Goal: Information Seeking & Learning: Learn about a topic

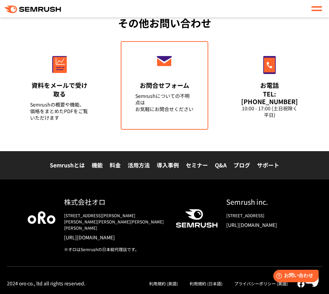
scroll to position [2884, 0]
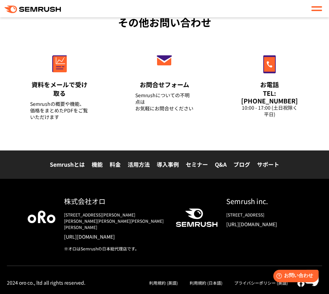
click at [114, 160] on link "料金" at bounding box center [115, 164] width 11 height 8
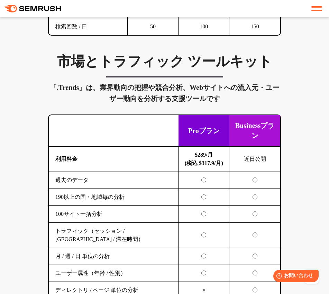
scroll to position [1428, 0]
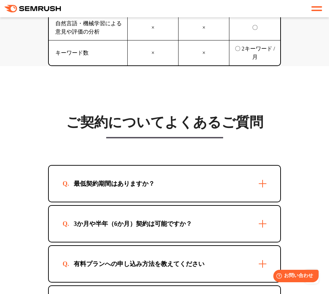
scroll to position [2396, 0]
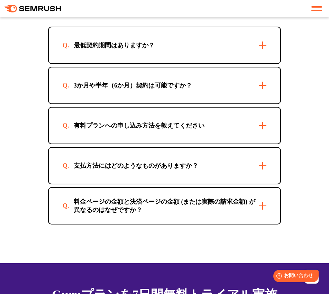
click at [115, 133] on div "有料プランへの申し込み方法を教えてください" at bounding box center [164, 126] width 231 height 36
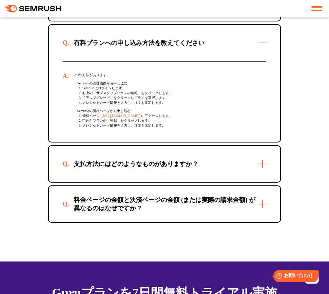
scroll to position [2535, 0]
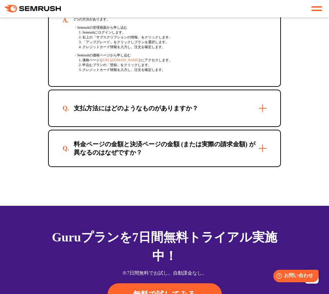
click at [102, 126] on div "支払方法にはどのようなものがありますか？" at bounding box center [164, 108] width 231 height 36
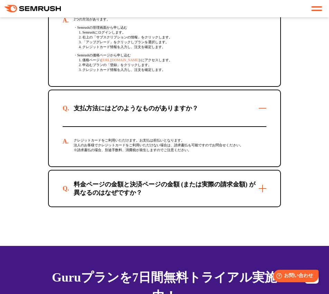
click at [103, 197] on div "料金ページの金額と決済ページの金額 (または実際の請求金額) が異なるのはなぜですか？" at bounding box center [165, 188] width 204 height 17
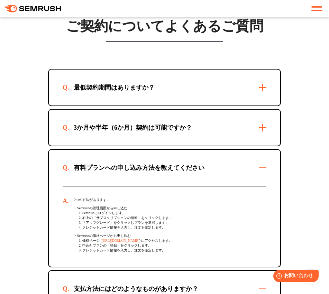
scroll to position [2350, 0]
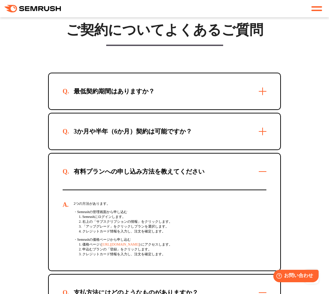
click at [99, 139] on div "3か月や半年（6か月）契約は可能ですか？" at bounding box center [164, 131] width 231 height 36
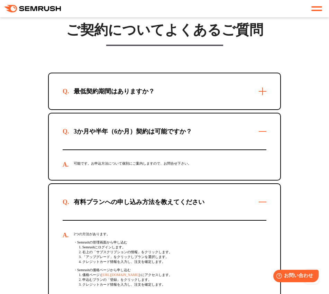
click at [106, 109] on div "最低契約期間はありますか？" at bounding box center [164, 91] width 231 height 36
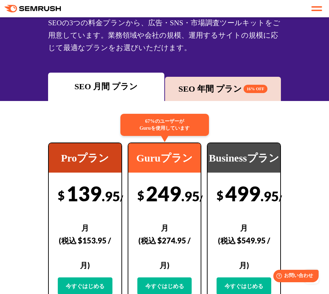
scroll to position [0, 0]
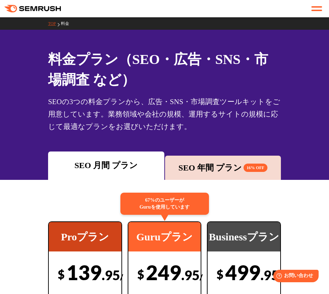
click at [56, 22] on link "TOP" at bounding box center [54, 23] width 13 height 5
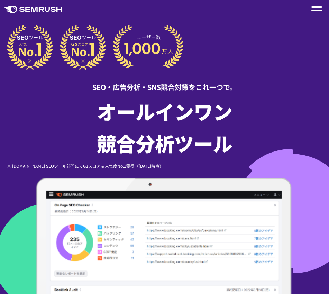
click at [318, 9] on div at bounding box center [316, 8] width 11 height 8
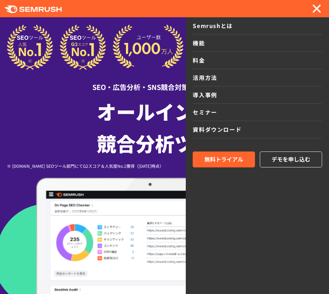
click at [202, 45] on link "機能" at bounding box center [257, 43] width 129 height 17
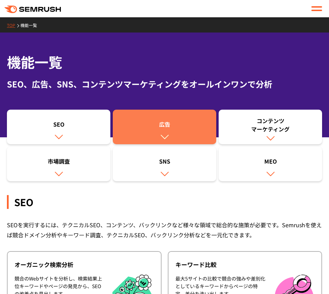
scroll to position [92, 0]
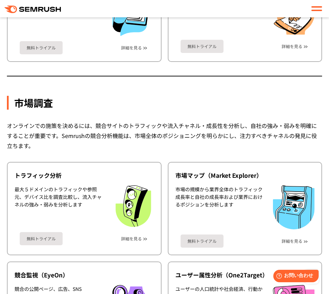
scroll to position [1521, 0]
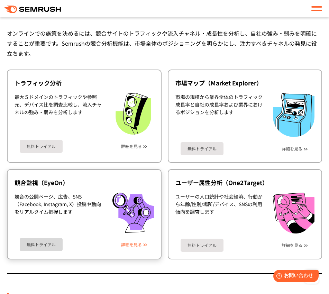
click at [141, 243] on link "詳細を見る" at bounding box center [131, 244] width 21 height 5
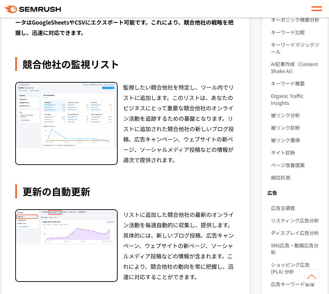
scroll to position [92, 0]
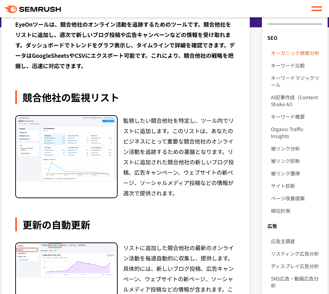
click at [285, 51] on link "オーガニック検索分析" at bounding box center [296, 53] width 51 height 12
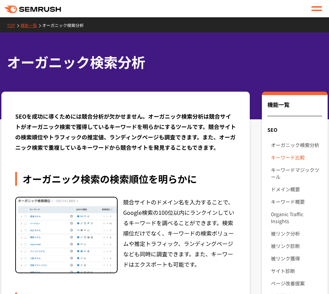
click at [297, 159] on link "キーワード比較" at bounding box center [296, 157] width 51 height 12
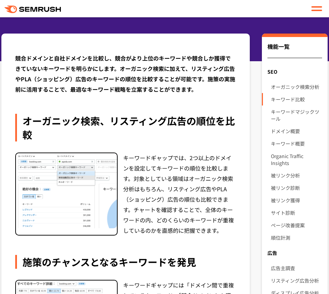
scroll to position [46, 0]
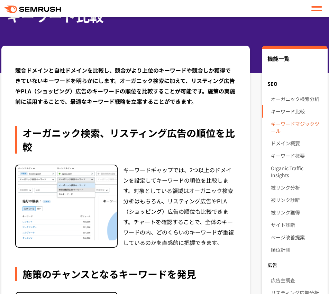
click at [293, 120] on link "キーワードマジックツール" at bounding box center [296, 127] width 51 height 19
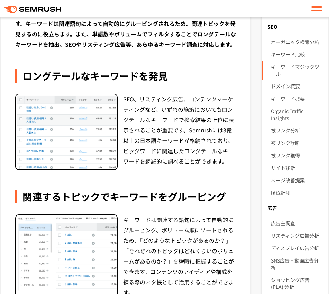
scroll to position [92, 0]
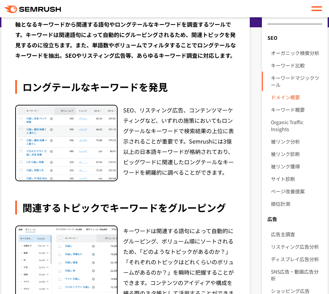
click at [289, 99] on link "ドメイン概要" at bounding box center [296, 97] width 51 height 12
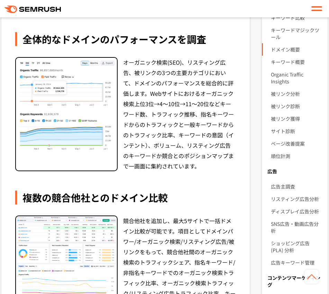
scroll to position [138, 0]
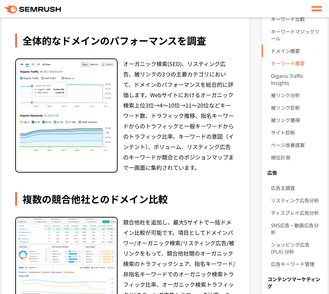
click at [293, 67] on link "キーワード概要" at bounding box center [296, 63] width 51 height 12
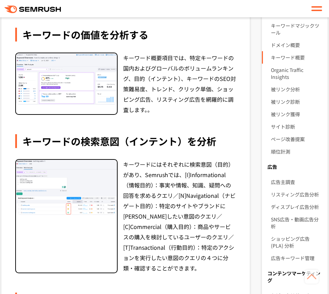
scroll to position [138, 0]
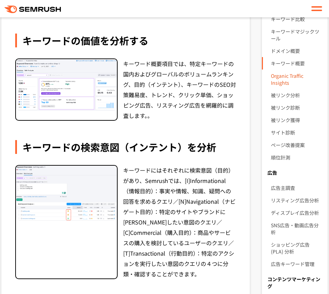
click at [280, 84] on link "Organic Traffic Insights" at bounding box center [296, 78] width 51 height 19
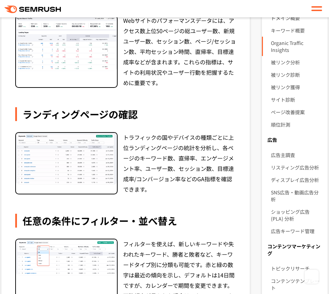
scroll to position [92, 0]
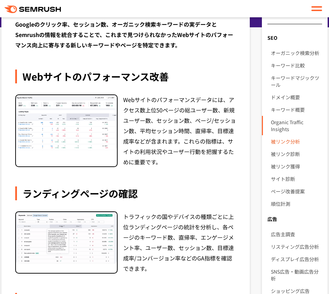
click at [291, 138] on link "被リンク分析" at bounding box center [296, 141] width 51 height 12
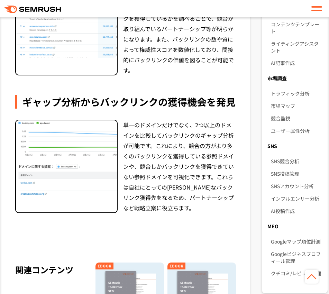
scroll to position [415, 0]
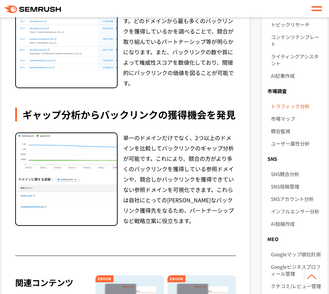
click at [295, 109] on link "トラフィック分析" at bounding box center [296, 106] width 51 height 12
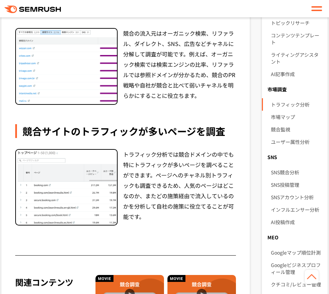
scroll to position [415, 0]
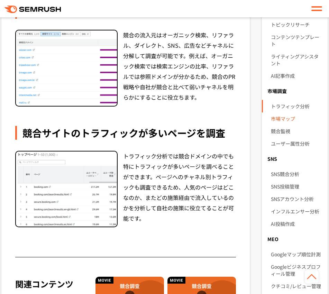
click at [283, 114] on link "市場マップ" at bounding box center [296, 118] width 51 height 12
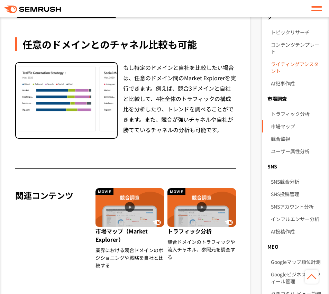
scroll to position [461, 0]
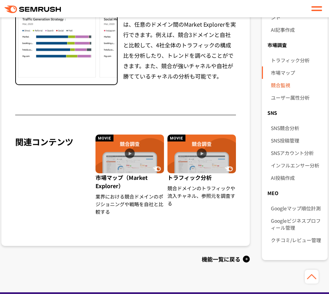
click at [288, 86] on link "競合監視" at bounding box center [296, 85] width 51 height 12
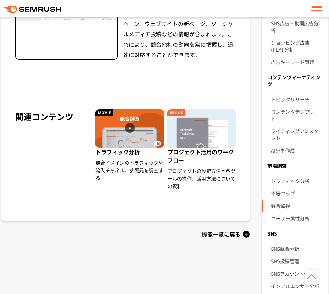
scroll to position [369, 0]
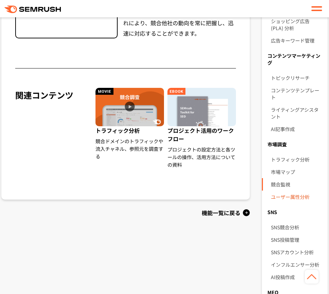
click at [281, 196] on link "ユーザー属性分析" at bounding box center [296, 196] width 51 height 12
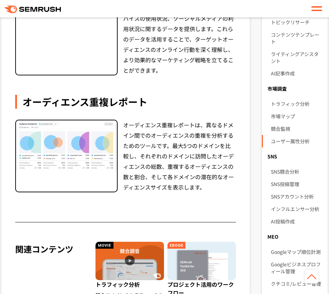
scroll to position [323, 0]
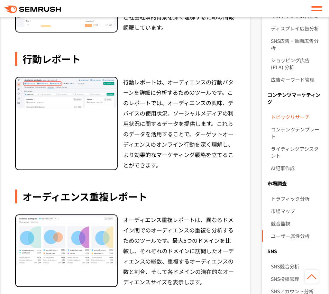
click at [295, 117] on link "トピックリサーチ" at bounding box center [296, 117] width 51 height 12
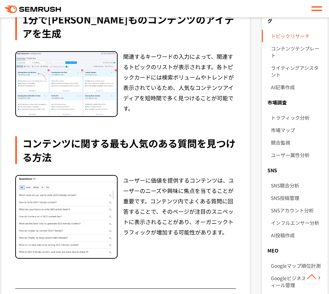
scroll to position [369, 0]
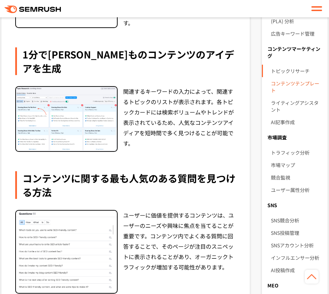
click at [295, 83] on link "コンテンツテンプレート" at bounding box center [296, 86] width 51 height 19
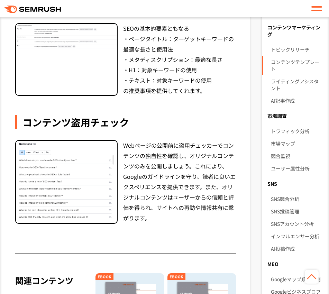
scroll to position [369, 0]
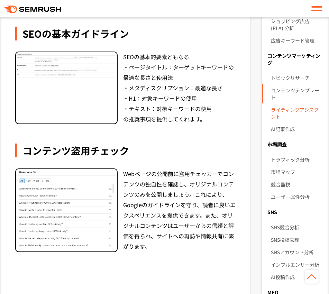
click at [296, 110] on link "ライティングアシスタント" at bounding box center [296, 112] width 51 height 19
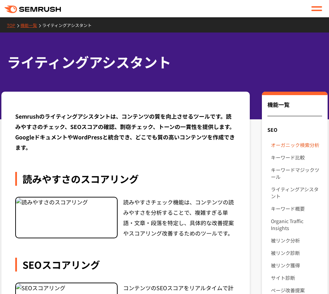
click at [299, 143] on link "オーガニック検索分析" at bounding box center [296, 145] width 51 height 12
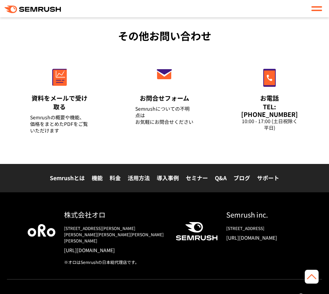
scroll to position [1046, 0]
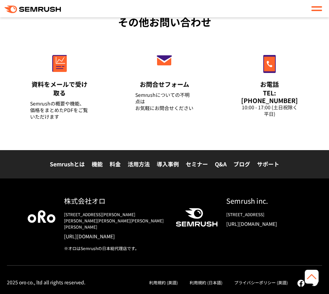
click at [150, 160] on link "活用方法" at bounding box center [139, 164] width 22 height 8
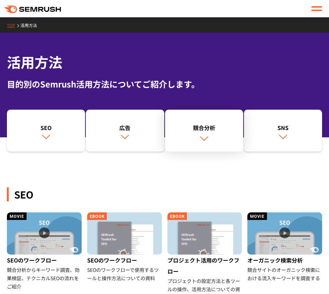
click at [193, 136] on link "競合分析" at bounding box center [204, 131] width 78 height 42
click at [318, 11] on div at bounding box center [316, 8] width 11 height 8
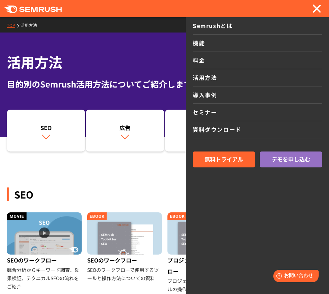
click at [137, 178] on div "SEO SEOのワークフロー 競合分析からキーワード調査、効果検証、テクニカルSEOの流れをご紹介 SEOのワークフロー SEOのワークフローで使用するツール…" at bounding box center [164, 280] width 315 height 262
click at [317, 8] on span at bounding box center [316, 8] width 9 height 9
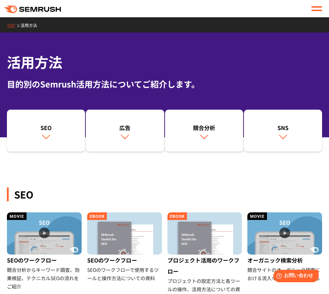
click at [13, 26] on link "TOP" at bounding box center [13, 25] width 13 height 6
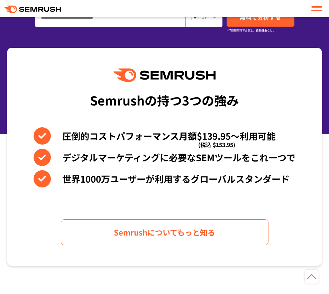
scroll to position [461, 0]
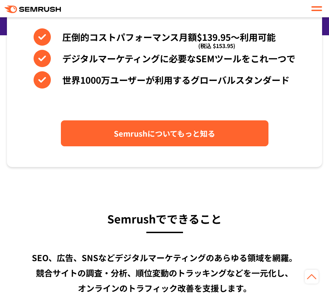
click at [196, 138] on span "Semrushについてもっと知る" at bounding box center [164, 133] width 101 height 12
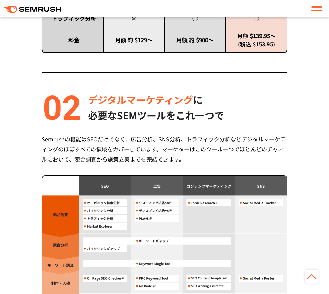
scroll to position [599, 0]
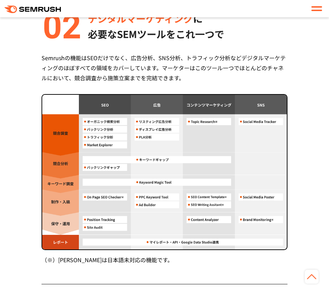
click at [34, 121] on div "Semrush 3つの強み 圧倒的コストパフォーマンス 月額 $139.95 〜利用可能 (税込 $153.95) Semrushは月額$139.95(税込 …" at bounding box center [164, 103] width 315 height 876
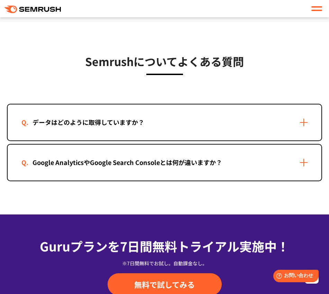
scroll to position [1429, 0]
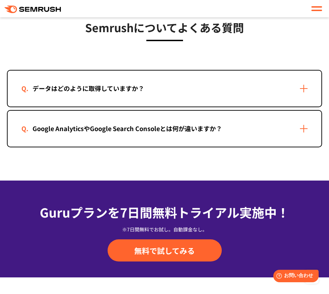
click at [129, 132] on div "Google AnalyticsやGoogle Search Consoleとは何が違いますか？" at bounding box center [127, 128] width 212 height 10
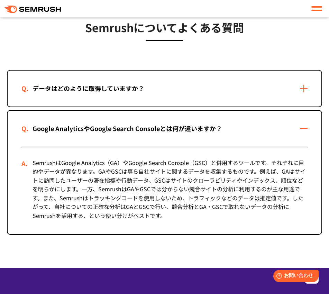
click at [113, 116] on div "Google AnalyticsやGoogle Search Consoleとは何が違いますか？" at bounding box center [165, 129] width 314 height 36
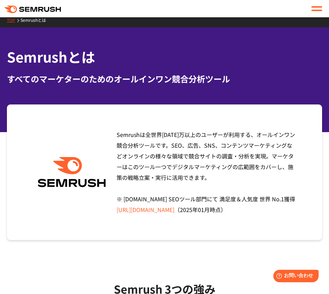
scroll to position [0, 0]
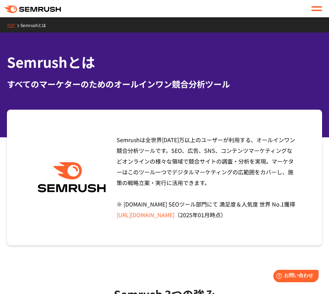
click at [313, 11] on span at bounding box center [316, 10] width 11 height 1
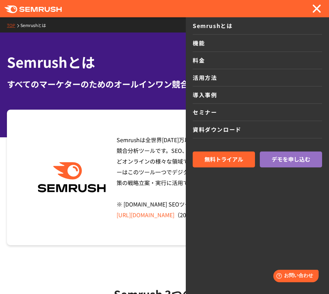
click at [13, 25] on link "TOP" at bounding box center [13, 25] width 13 height 6
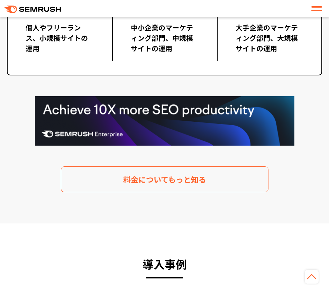
scroll to position [1521, 0]
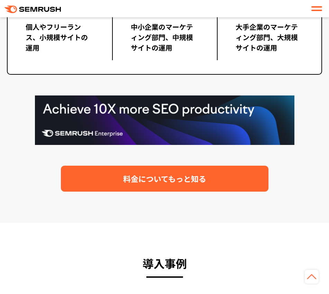
click at [174, 170] on link "料金についてもっと知る" at bounding box center [164, 179] width 207 height 26
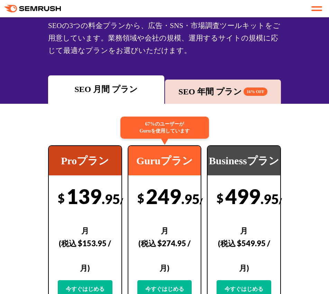
scroll to position [92, 0]
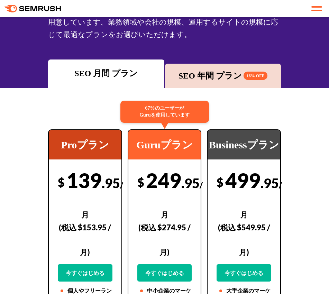
click at [159, 131] on div "Guruプラン" at bounding box center [164, 144] width 73 height 29
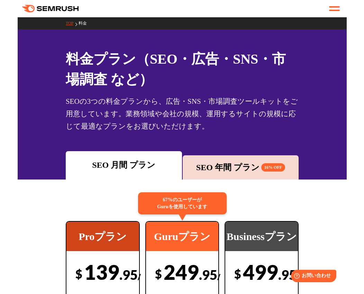
scroll to position [0, 0]
